Goal: Task Accomplishment & Management: Manage account settings

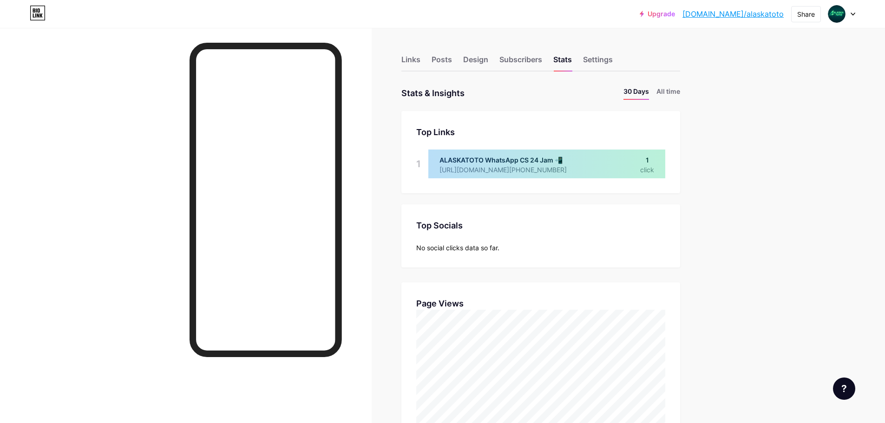
scroll to position [423, 885]
click at [603, 64] on div "Settings" at bounding box center [598, 62] width 30 height 17
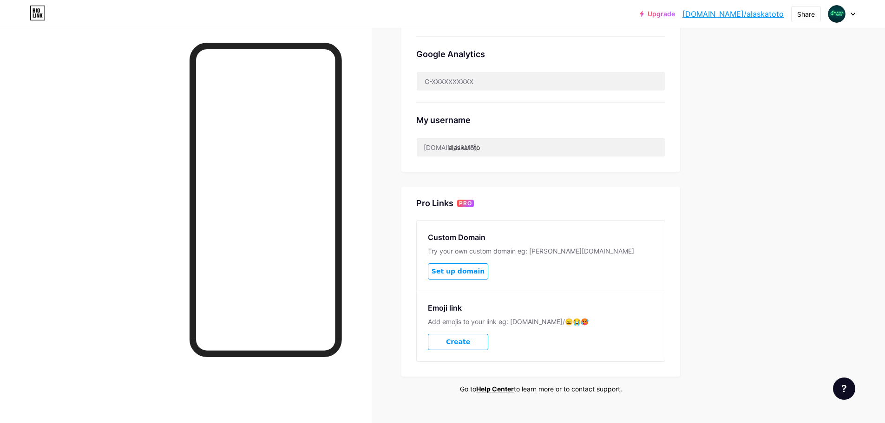
scroll to position [310, 0]
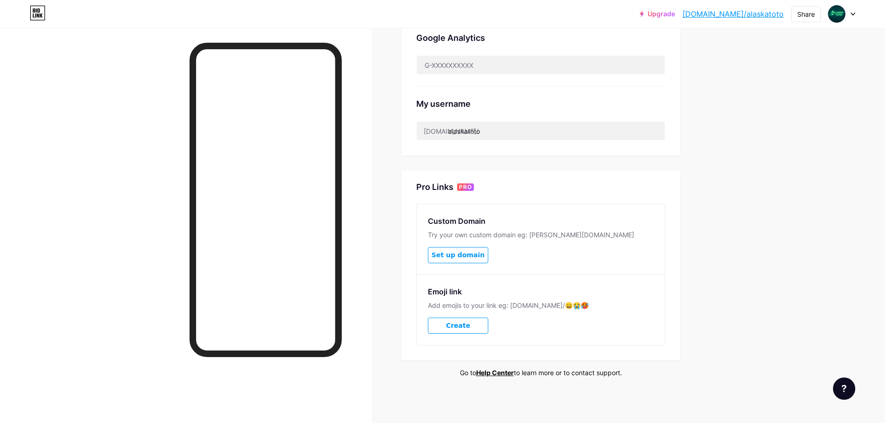
click at [840, 391] on div at bounding box center [844, 389] width 22 height 22
click at [764, 223] on div "Upgrade [DOMAIN_NAME]/[US_STATE]... [DOMAIN_NAME]/alaskatoto Share Switch accou…" at bounding box center [442, 57] width 885 height 734
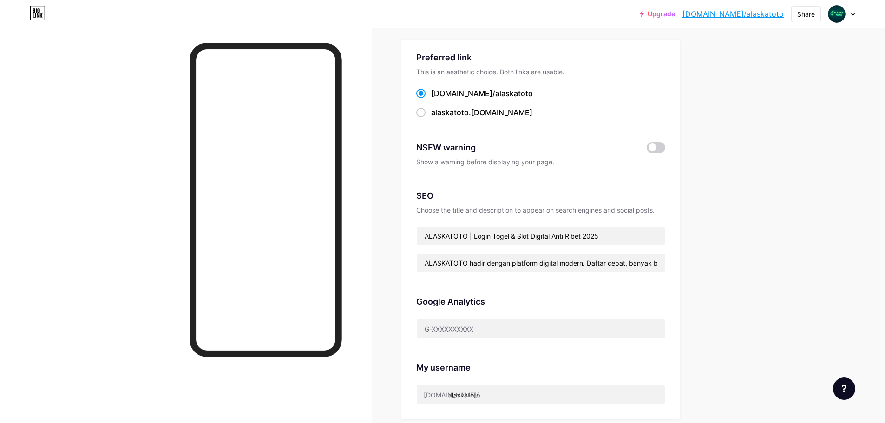
scroll to position [0, 0]
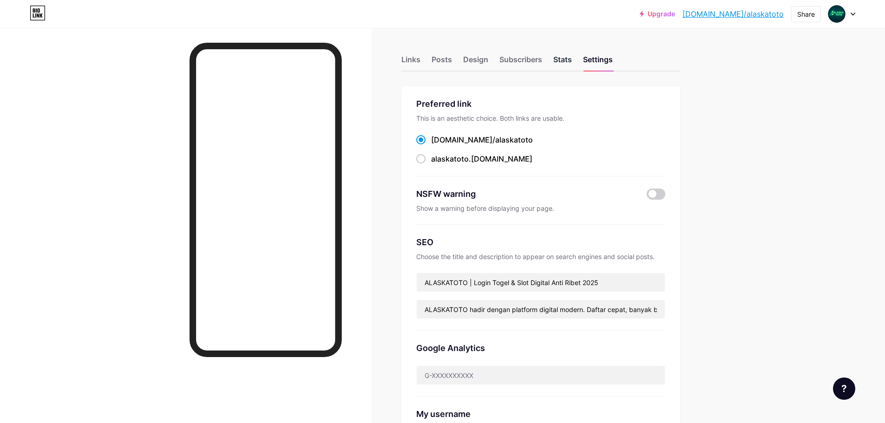
click at [572, 60] on div "Stats" at bounding box center [562, 62] width 19 height 17
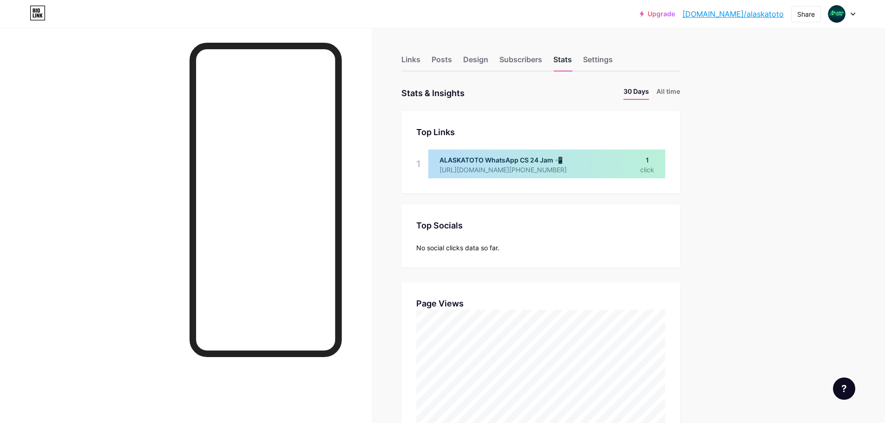
scroll to position [423, 885]
click at [539, 60] on div "Subscribers" at bounding box center [520, 62] width 43 height 17
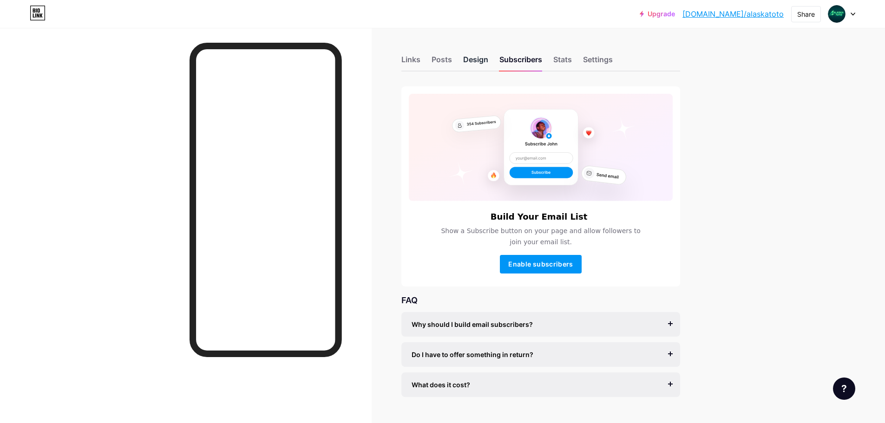
click at [477, 60] on div "Design" at bounding box center [475, 62] width 25 height 17
click at [441, 63] on div "Posts" at bounding box center [442, 62] width 20 height 17
click at [416, 62] on div "Links" at bounding box center [410, 62] width 19 height 17
